Goal: Task Accomplishment & Management: Complete application form

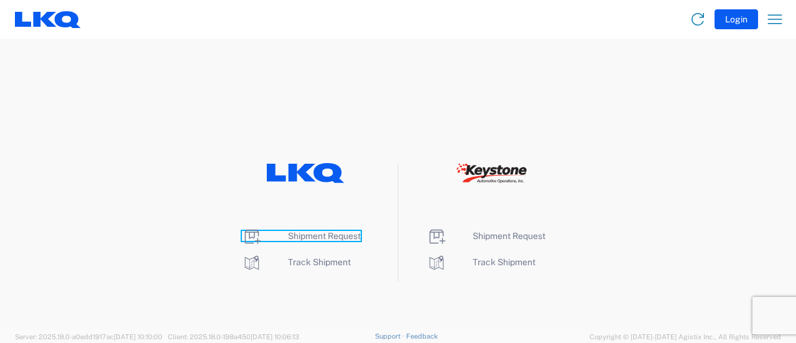
click at [311, 234] on span "Shipment Request" at bounding box center [324, 236] width 73 height 10
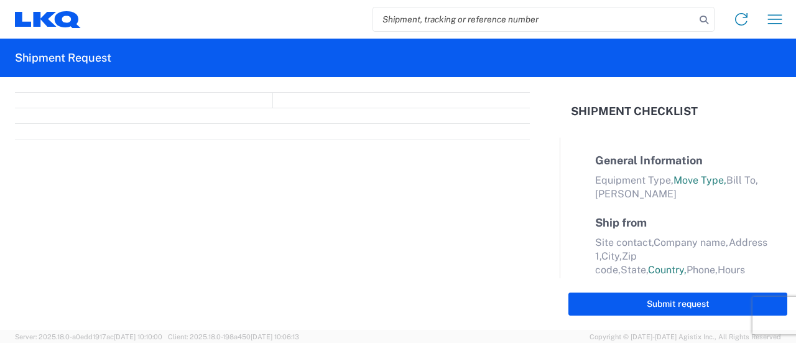
select select "FULL"
select select "LBS"
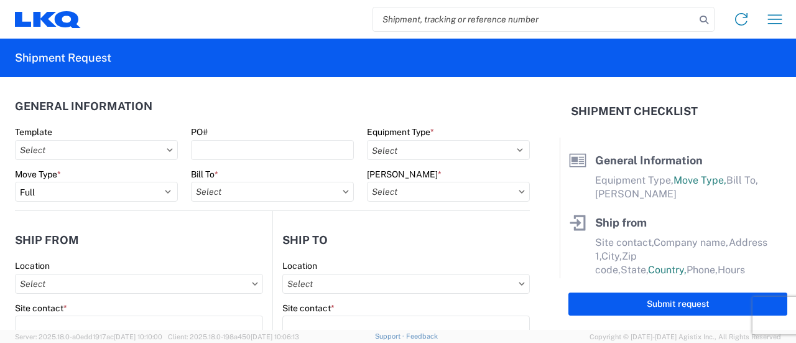
paste input "56687047"
type input "56687047"
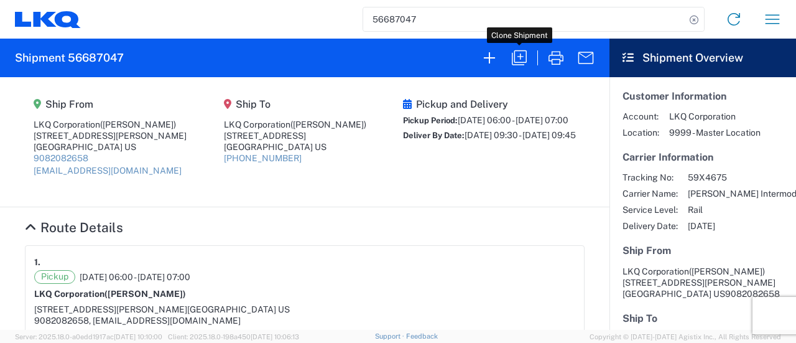
click at [523, 60] on icon "button" at bounding box center [519, 58] width 20 height 20
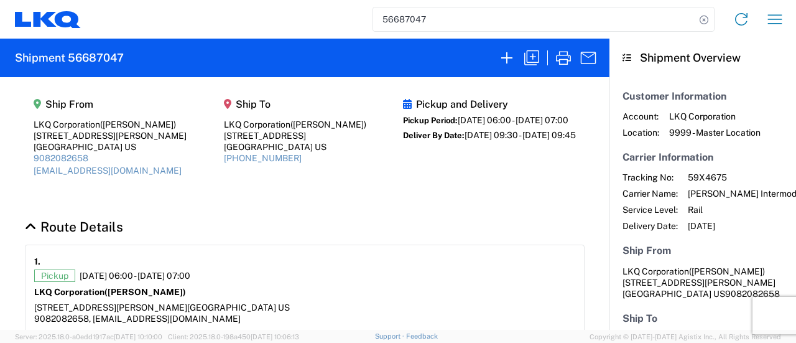
select select "FULL"
select select "US"
select select "LBS"
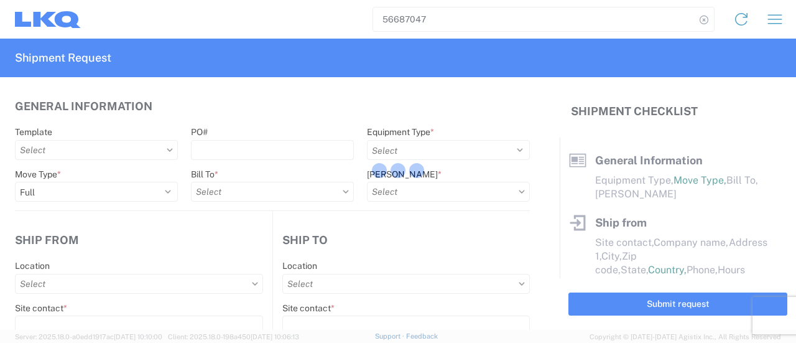
select select "BCAR"
type input "[PERSON_NAME]"
type input "LKQ Corporation"
type input "[STREET_ADDRESS][PERSON_NAME]"
type input "[GEOGRAPHIC_DATA]"
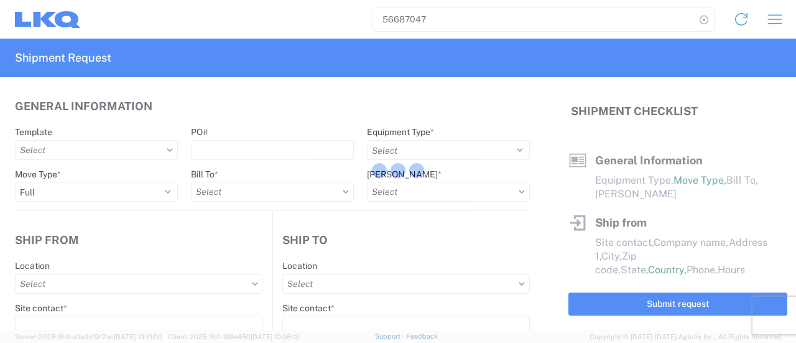
type input "91761"
type input "[EMAIL_ADDRESS][DOMAIN_NAME]"
type input "[PERSON_NAME]"
type input "LKQ Corporation"
type input "[STREET_ADDRESS]"
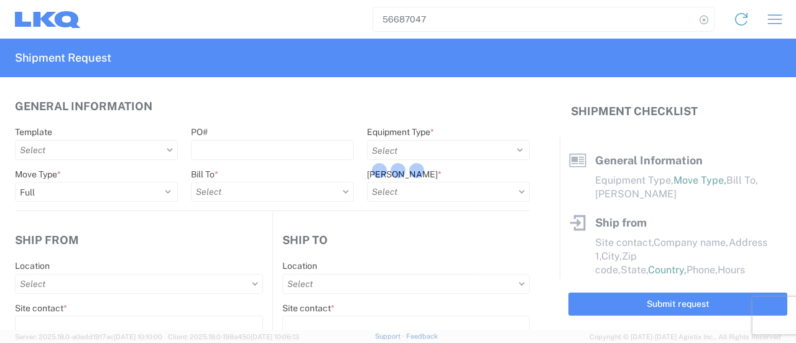
type input "[GEOGRAPHIC_DATA]"
type input "30336"
type input "[PERSON_NAME]"
type input "[EMAIL_ADDRESS][DOMAIN_NAME]"
type input "9082082658"
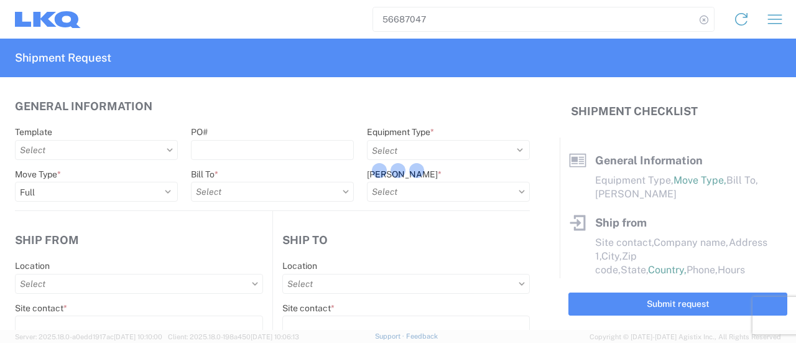
type input "[DATE]"
type input "42500"
type input "Engines, Transmissions"
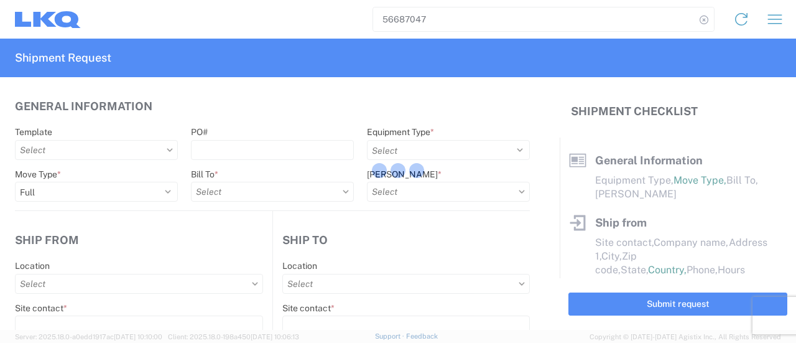
type input "30"
type input "0"
select select "CA"
select select "US"
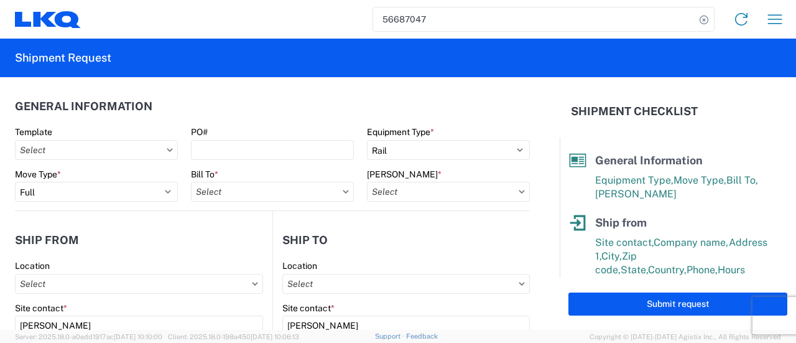
type input "1769 - [US_STATE] Core"
type input "1769-6300-66000-0000 - 1769 Freight Out"
type input "1634 - [GEOGRAPHIC_DATA] - [PERSON_NAME] - Boat Rock"
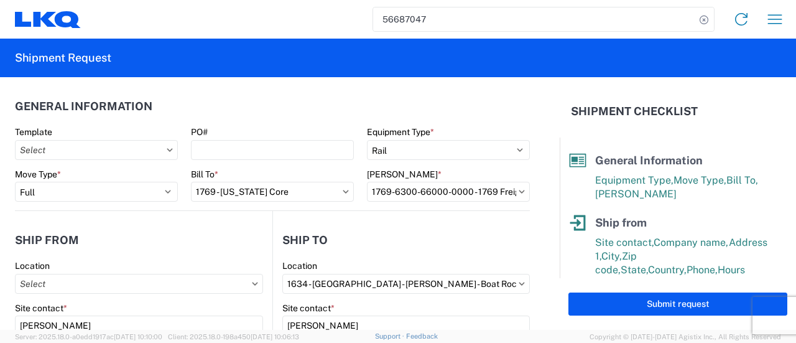
type input "1769 - [US_STATE] Core"
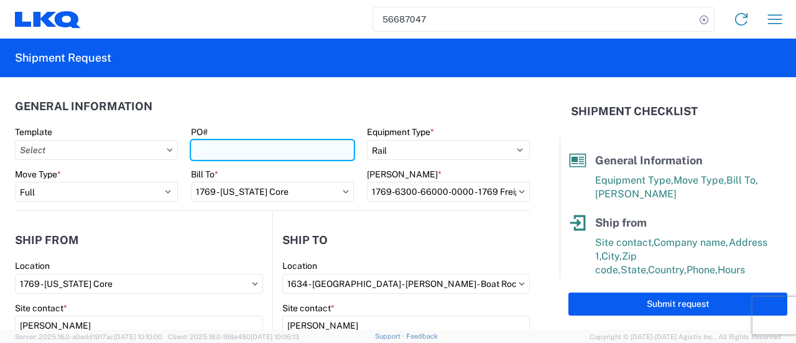
click at [249, 149] on input "PO#" at bounding box center [272, 150] width 163 height 20
paste input "atl ext214"
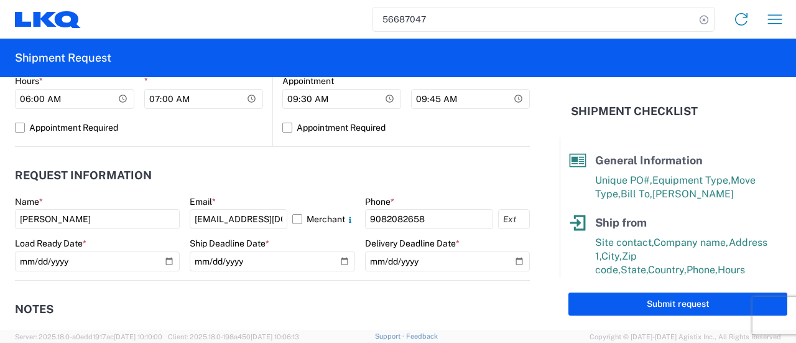
scroll to position [622, 0]
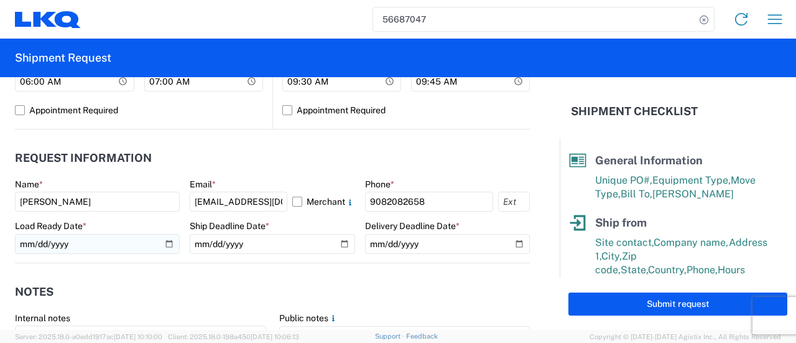
type input "atl ext215"
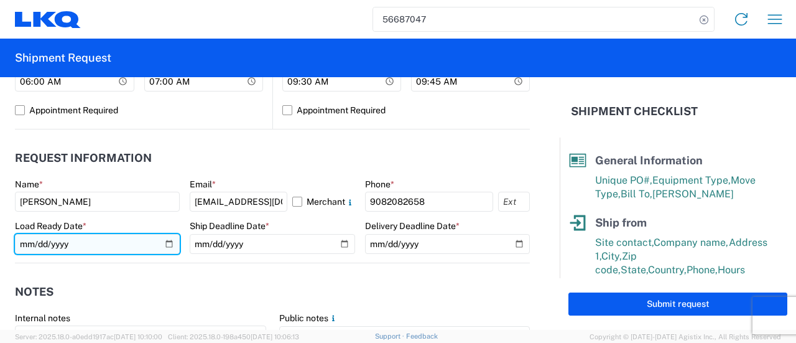
click at [168, 241] on input "[DATE]" at bounding box center [97, 244] width 165 height 20
type input "[DATE]"
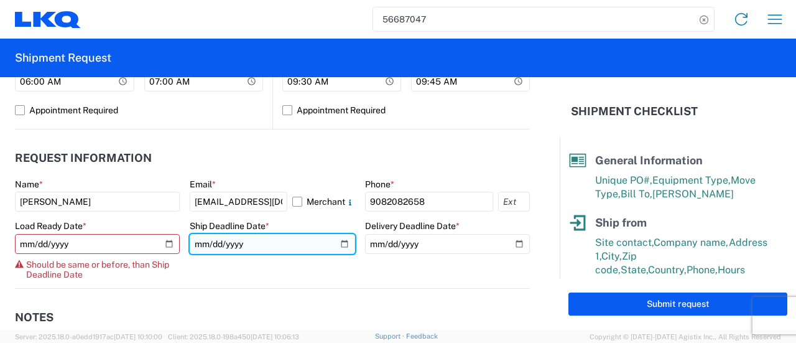
click at [340, 243] on input "[DATE]" at bounding box center [272, 244] width 165 height 20
type input "[DATE]"
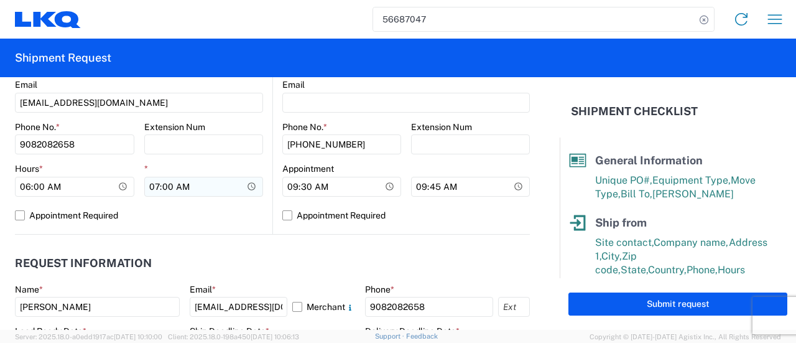
scroll to position [498, 0]
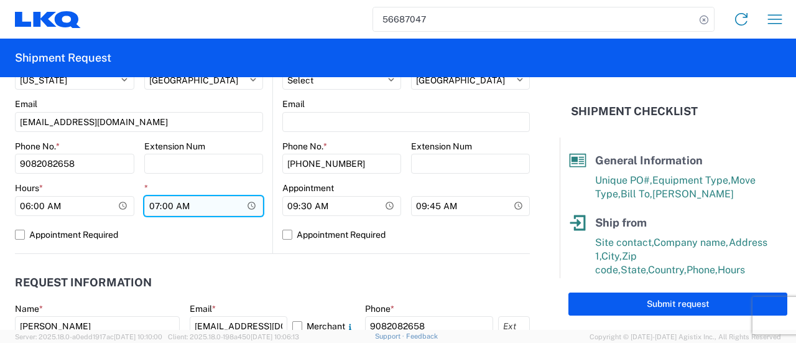
click at [245, 205] on input "07:00:00" at bounding box center [203, 206] width 119 height 20
type input "11:00"
click at [203, 245] on div "1769 Location 1769 - [US_STATE] Core Site contact * [PERSON_NAME] Company * LKQ…" at bounding box center [139, 7] width 248 height 491
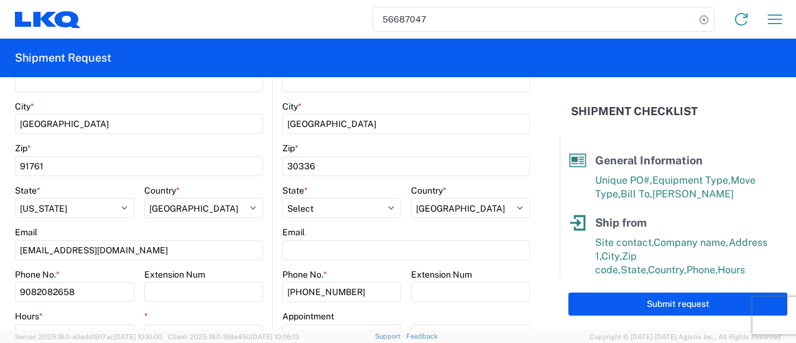
scroll to position [311, 0]
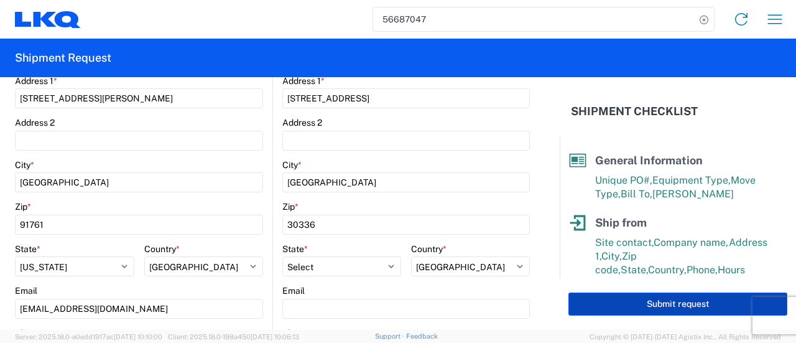
click at [614, 301] on button "Submit request" at bounding box center [677, 303] width 219 height 23
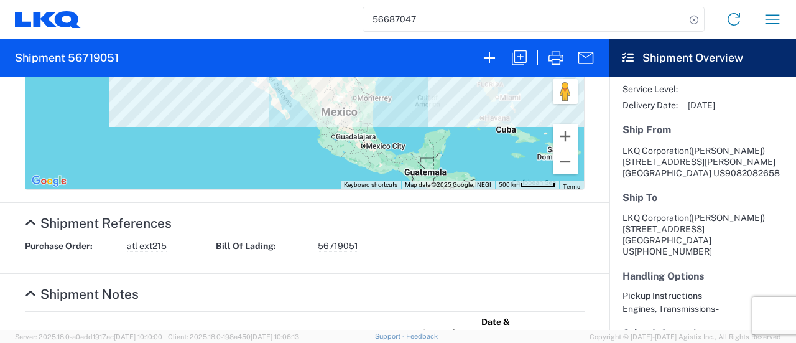
scroll to position [543, 0]
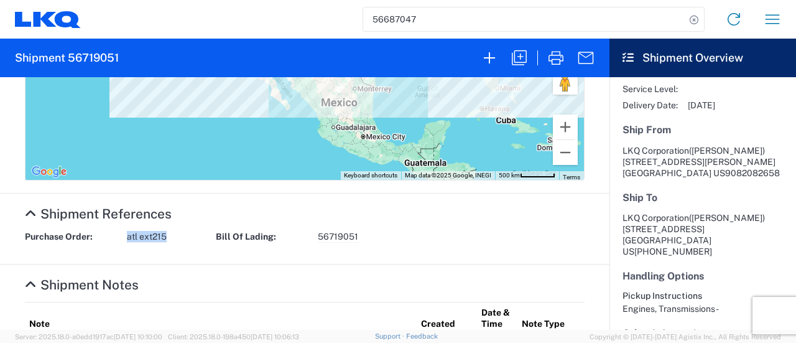
drag, startPoint x: 168, startPoint y: 233, endPoint x: 122, endPoint y: 241, distance: 46.6
click at [121, 241] on div "Purchase Order: atl ext215 Bill Of Lading: 56719051" at bounding box center [305, 241] width 573 height 21
copy div "atl ext215"
click at [193, 225] on agx-collapsable-section "Shipment References Purchase Order: atl ext215 Bill Of Lading: 56719051" at bounding box center [304, 228] width 609 height 71
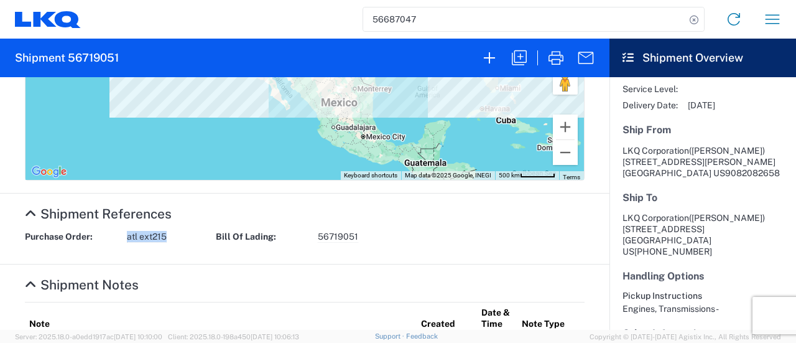
drag, startPoint x: 175, startPoint y: 231, endPoint x: 127, endPoint y: 239, distance: 49.2
click at [127, 239] on div "Purchase Order: atl ext215" at bounding box center [114, 237] width 191 height 12
copy span "atl ext215"
